Goal: Transaction & Acquisition: Purchase product/service

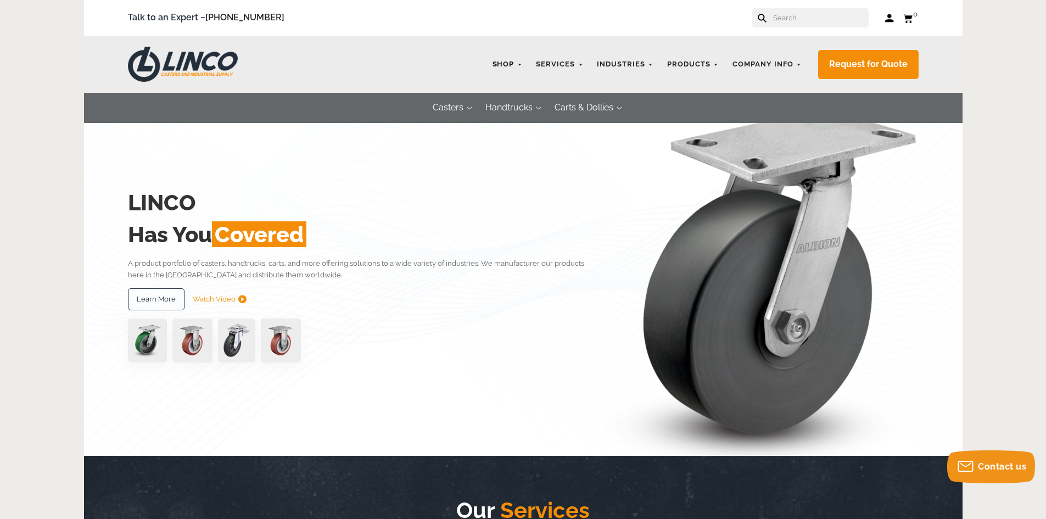
click at [515, 62] on link "Shop" at bounding box center [507, 64] width 41 height 21
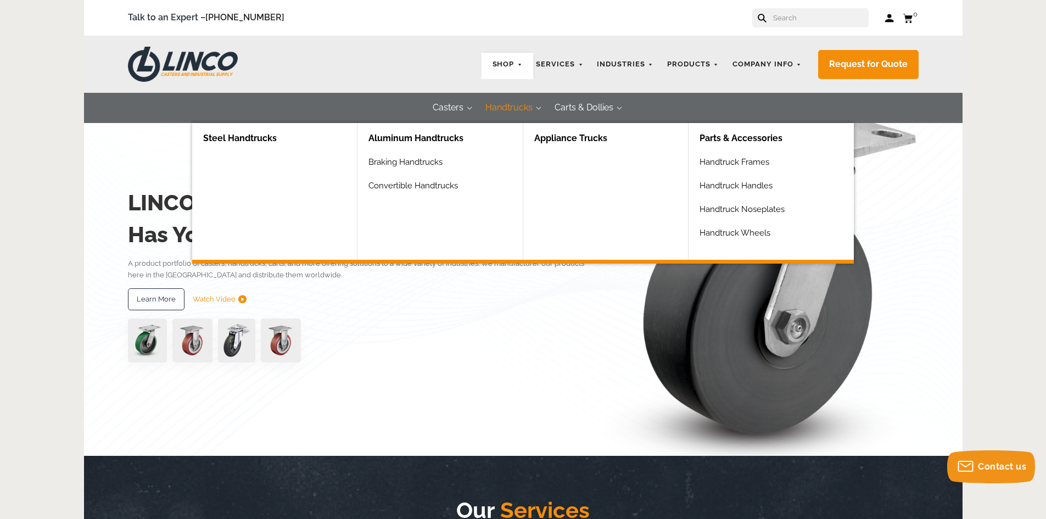
click at [509, 104] on button "Handtrucks" at bounding box center [508, 108] width 69 height 30
click at [449, 135] on link "Aluminum Handtrucks" at bounding box center [445, 138] width 154 height 31
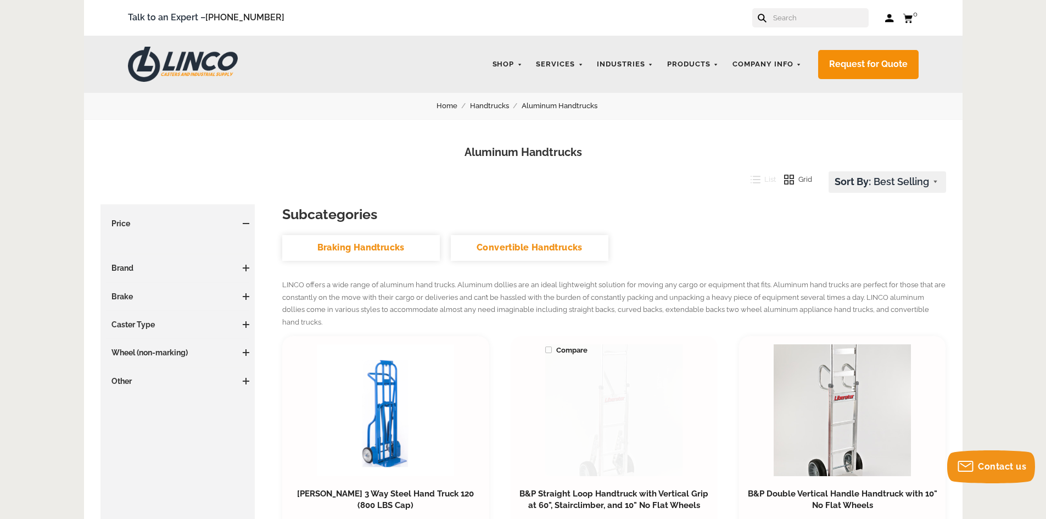
click at [613, 381] on link at bounding box center [613, 410] width 137 height 132
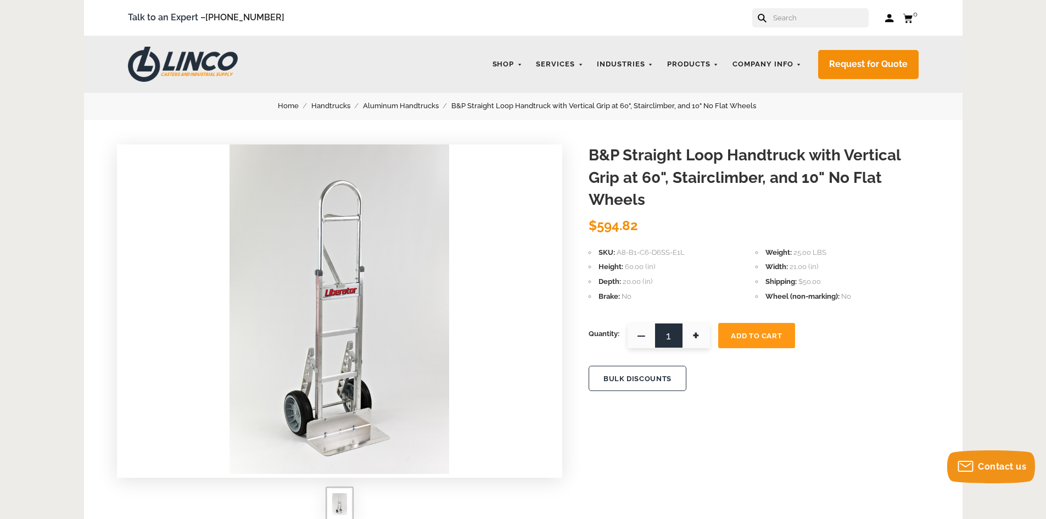
click at [764, 340] on button "Add To Cart" at bounding box center [756, 335] width 77 height 25
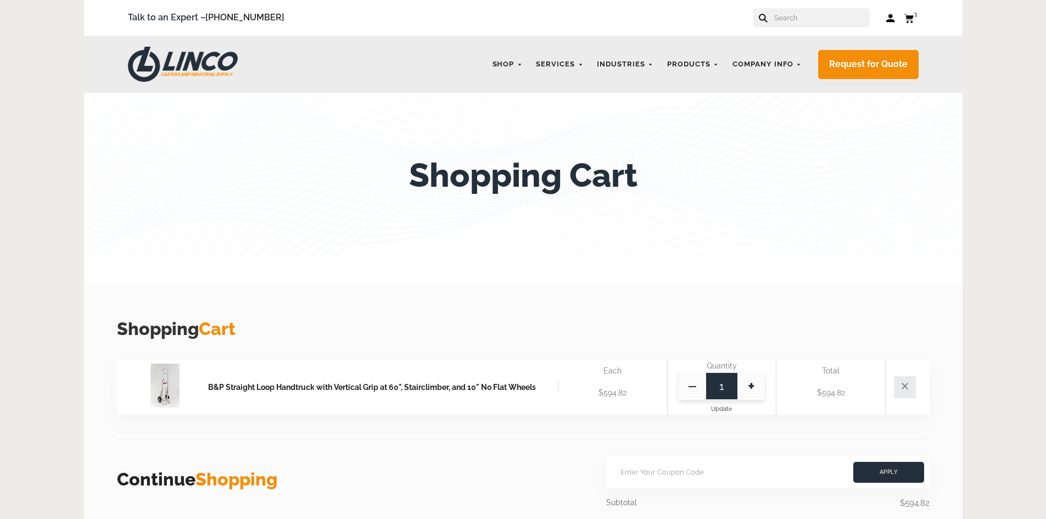
click at [909, 13] on icon at bounding box center [909, 18] width 10 height 10
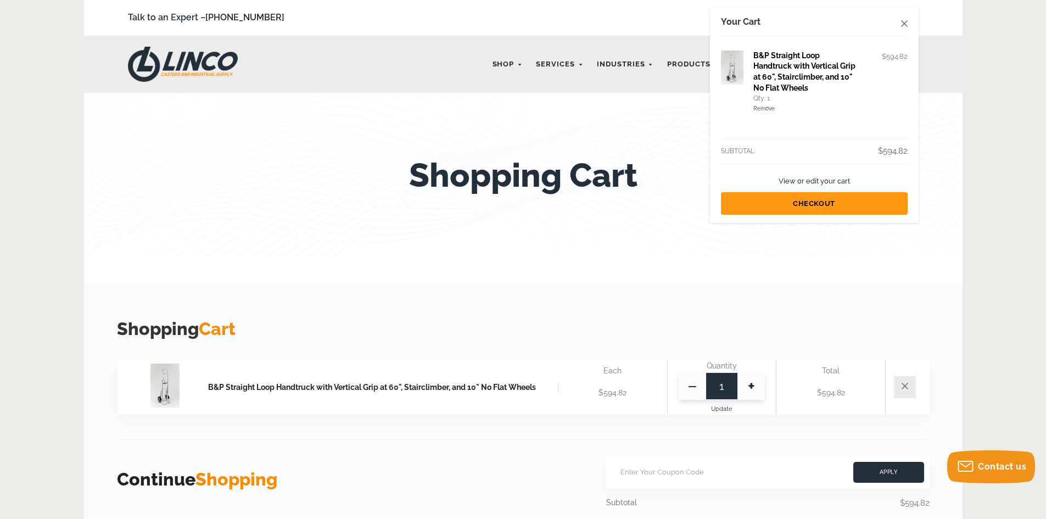
click at [840, 199] on link "Checkout" at bounding box center [814, 203] width 187 height 23
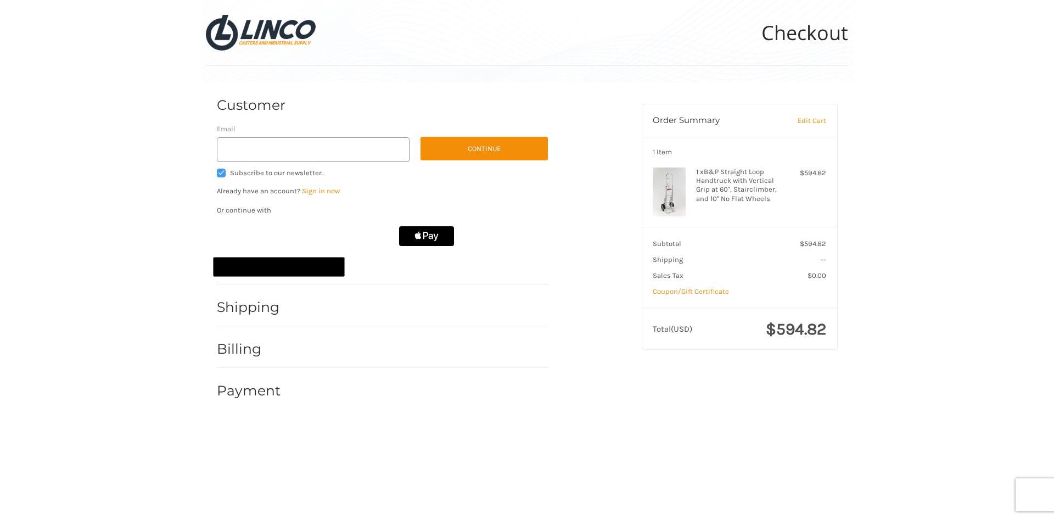
click at [888, 243] on div "Customer Guest Customer Email Subscribe to our newsletter. Continue Already hav…" at bounding box center [527, 251] width 1054 height 338
click at [806, 122] on link "Edit Cart" at bounding box center [801, 120] width 52 height 11
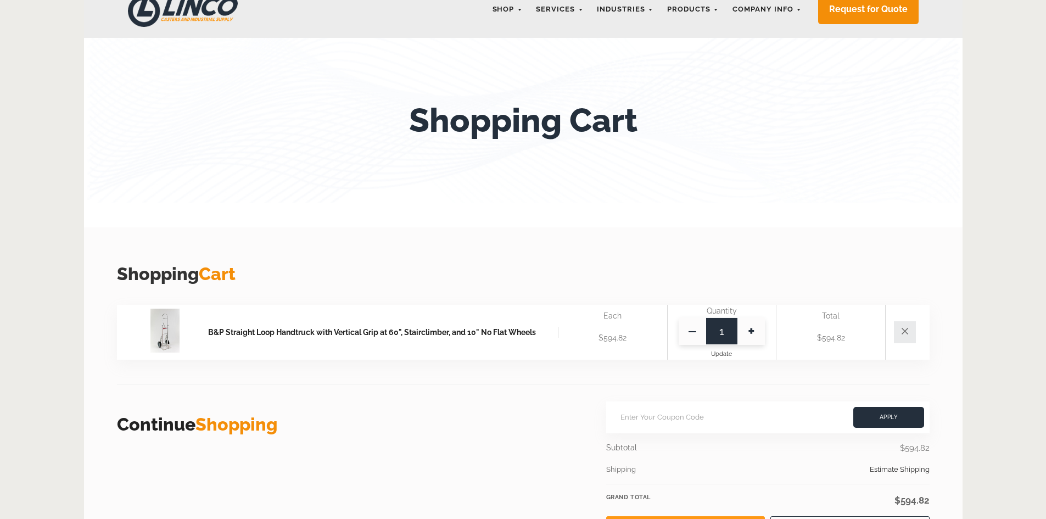
scroll to position [110, 0]
